Goal: Task Accomplishment & Management: Manage account settings

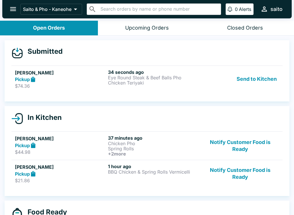
click at [116, 79] on p "Eye Round Steak & Beef Balls Pho" at bounding box center [153, 77] width 91 height 5
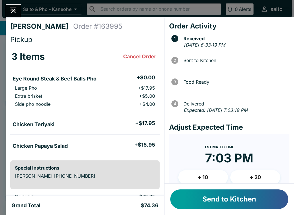
click at [203, 174] on button "+ 10" at bounding box center [203, 177] width 50 height 14
click at [205, 174] on button "+ 10" at bounding box center [203, 177] width 50 height 14
click at [212, 202] on button "Send to Kitchen" at bounding box center [229, 199] width 118 height 20
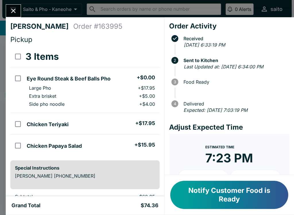
click at [11, 3] on div "Joanne Iglesias Order # 163995 Pickup 3 Items Eye Round Steak & Beef Balls Pho …" at bounding box center [147, 107] width 294 height 215
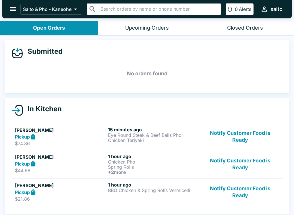
click at [14, 5] on icon "open drawer" at bounding box center [13, 9] width 8 height 8
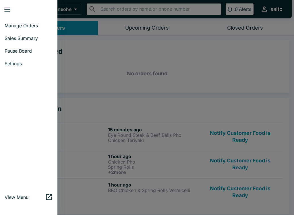
click at [17, 51] on span "Pause Board" at bounding box center [29, 51] width 48 height 6
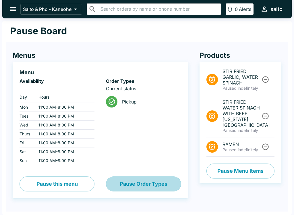
click at [142, 183] on button "Pause Order Types" at bounding box center [143, 183] width 75 height 15
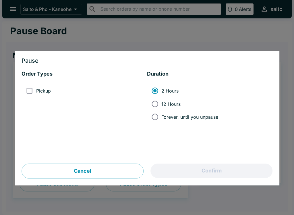
click at [31, 88] on input "Pickup" at bounding box center [29, 90] width 13 height 13
checkbox input "true"
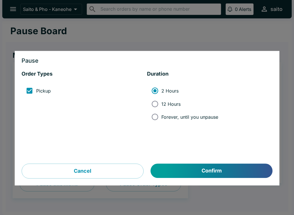
click at [196, 172] on button "Confirm" at bounding box center [212, 171] width 122 height 14
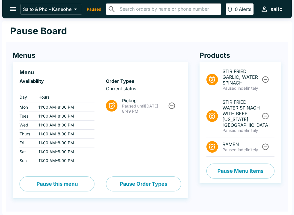
click at [7, 8] on button "open drawer" at bounding box center [13, 9] width 15 height 15
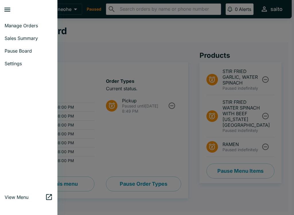
click at [90, 48] on div at bounding box center [147, 107] width 294 height 215
